Goal: Find specific page/section: Find specific page/section

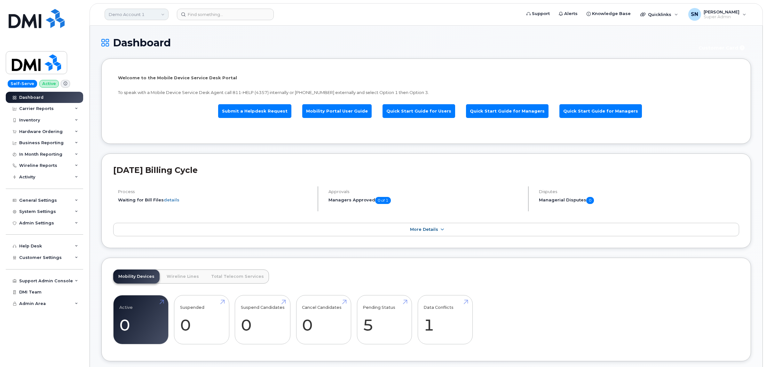
click at [150, 13] on link "Demo Account 1" at bounding box center [137, 15] width 64 height 12
type input "kiew"
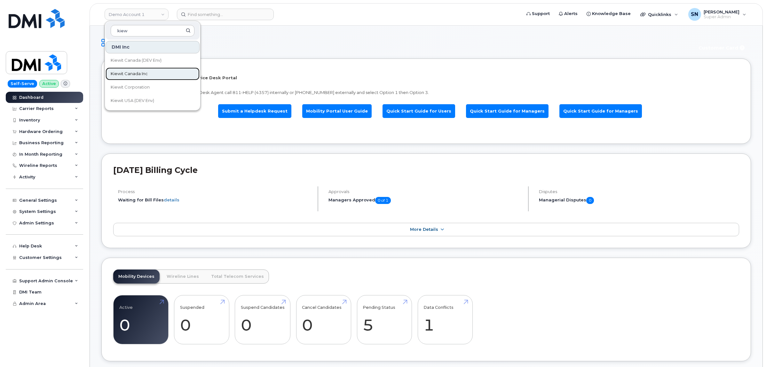
click at [149, 70] on link "Kiewit Canada Inc" at bounding box center [153, 73] width 94 height 13
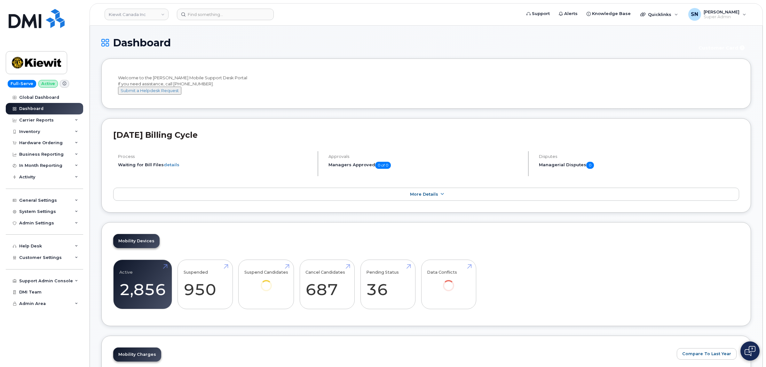
click at [346, 47] on div "Dashboard Customer Card" at bounding box center [425, 47] width 649 height 21
click at [47, 144] on div "Hardware Ordering" at bounding box center [40, 142] width 43 height 5
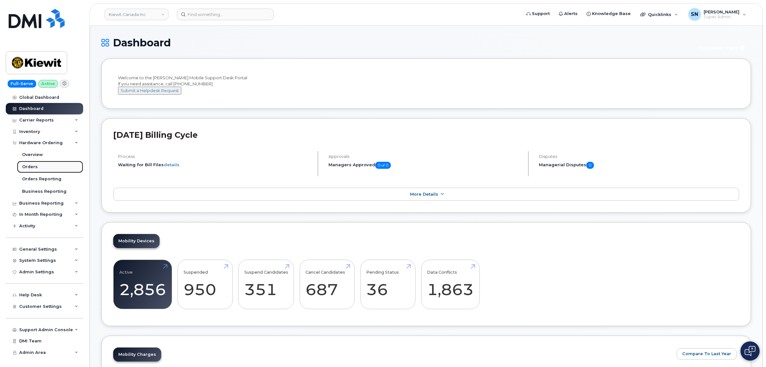
click at [42, 171] on link "Orders" at bounding box center [50, 167] width 66 height 12
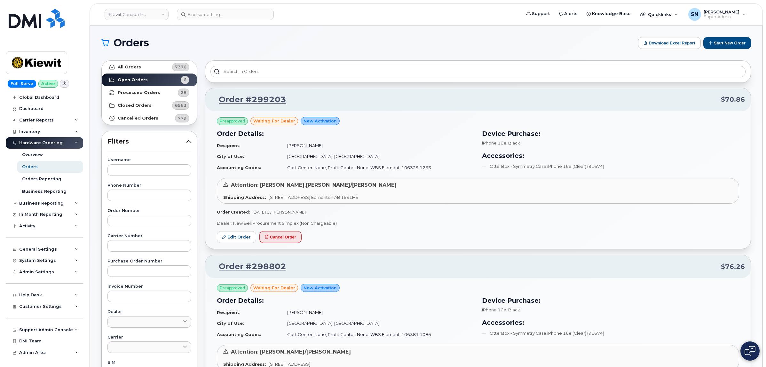
click at [316, 40] on h1 "Orders" at bounding box center [367, 43] width 533 height 10
click at [188, 46] on h1 "Orders" at bounding box center [367, 43] width 533 height 10
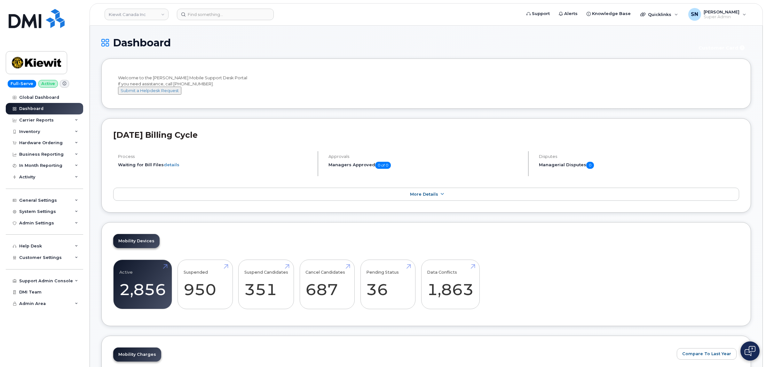
click at [253, 91] on div "Welcome to the Kiewit Mobile Support Desk Portal If you need assistance, call 8…" at bounding box center [426, 85] width 616 height 20
click at [49, 144] on div "Hardware Ordering" at bounding box center [40, 142] width 43 height 5
click at [236, 42] on h1 "Dashboard" at bounding box center [395, 42] width 589 height 11
click at [276, 69] on li "Welcome to the Kiewit Mobile Support Desk Portal If you need assistance, call 8…" at bounding box center [425, 84] width 649 height 50
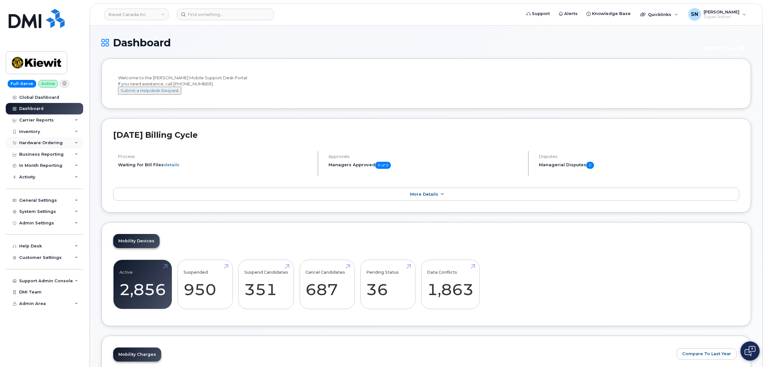
click at [41, 147] on div "Hardware Ordering" at bounding box center [44, 143] width 77 height 12
